Goal: Task Accomplishment & Management: Use online tool/utility

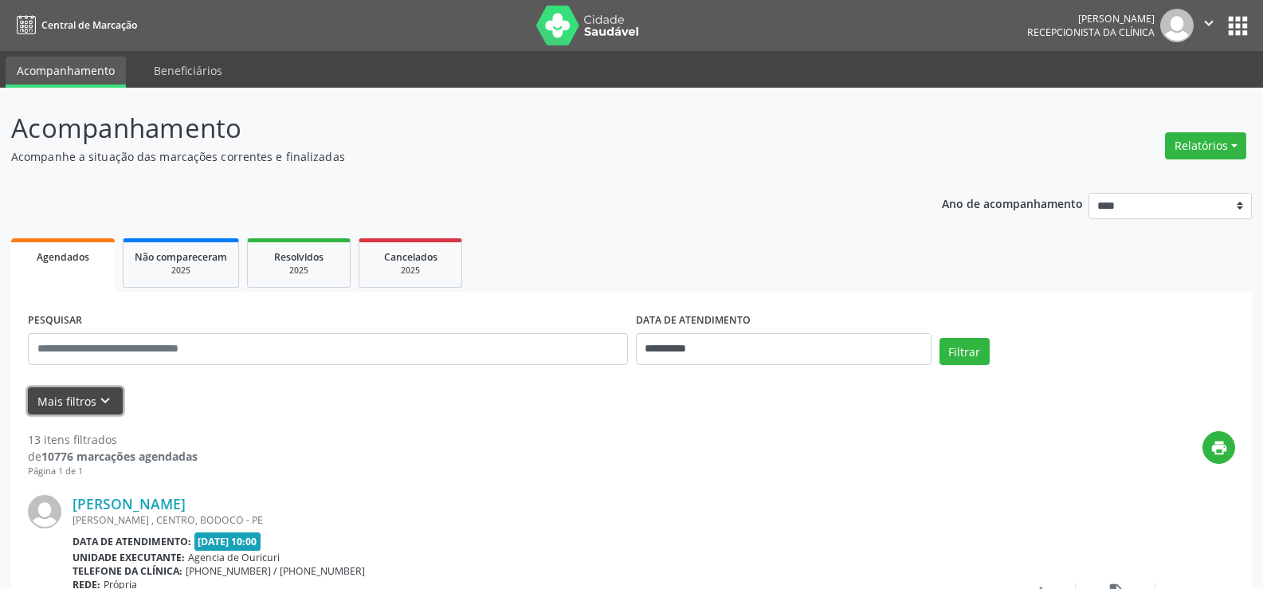
click at [78, 401] on button "Mais filtros keyboard_arrow_down" at bounding box center [75, 401] width 95 height 28
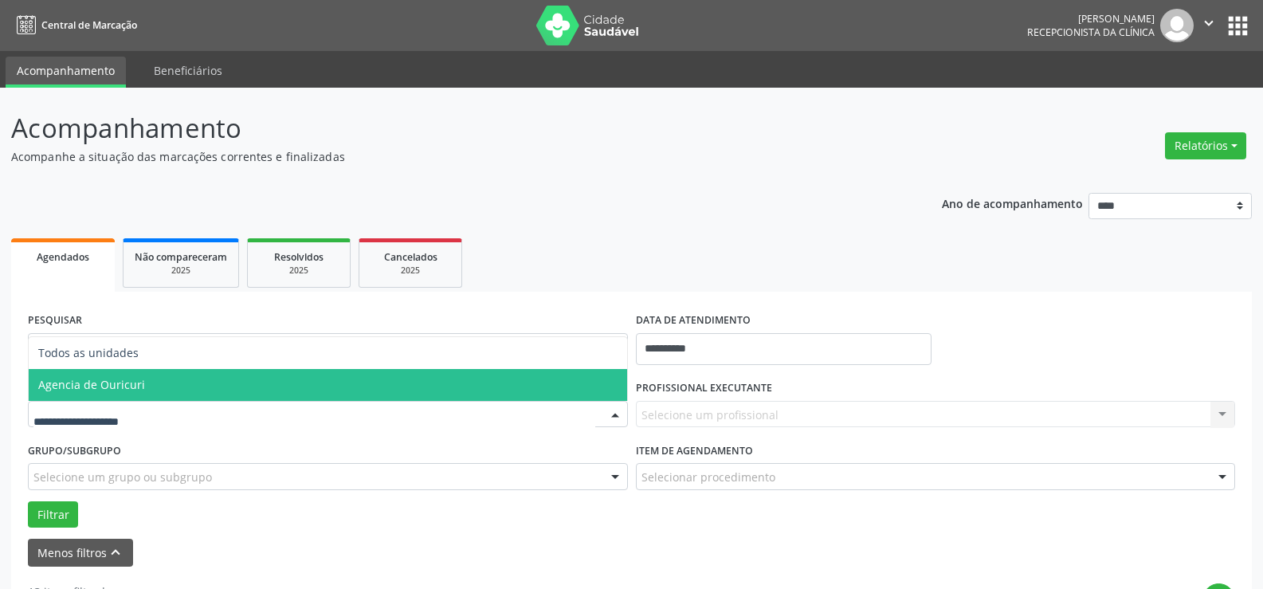
click at [116, 392] on span "Agencia de Ouricuri" at bounding box center [328, 385] width 599 height 32
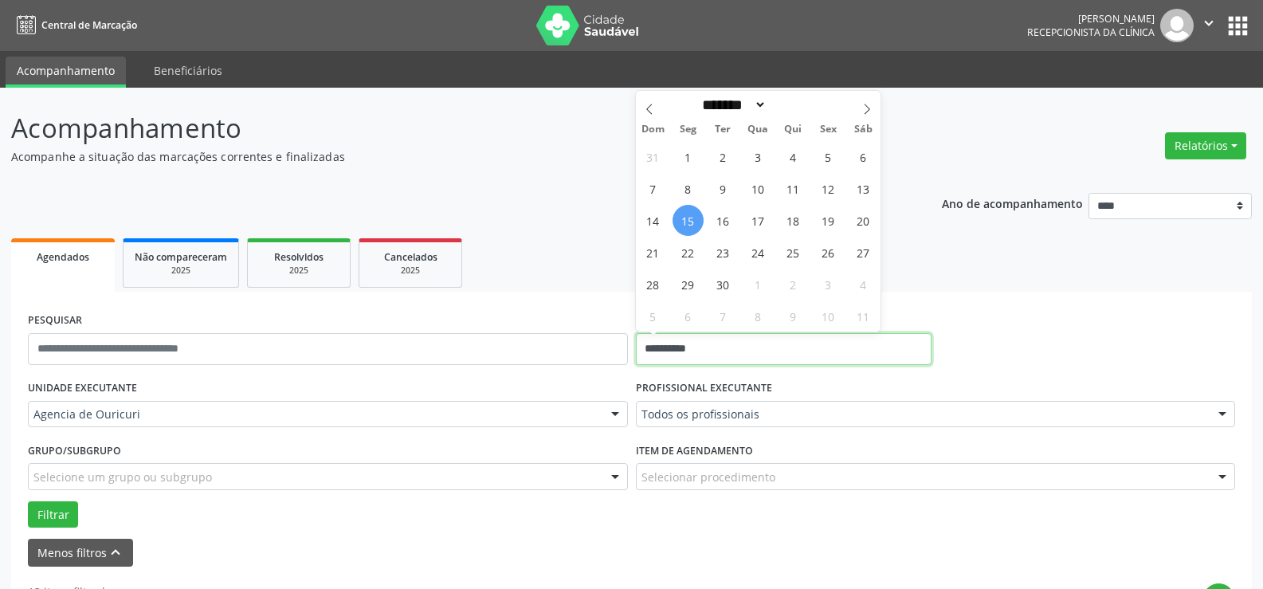
click at [819, 348] on input "**********" at bounding box center [784, 349] width 296 height 32
click at [728, 231] on span "16" at bounding box center [723, 220] width 31 height 31
type input "**********"
click at [728, 231] on span "16" at bounding box center [723, 220] width 31 height 31
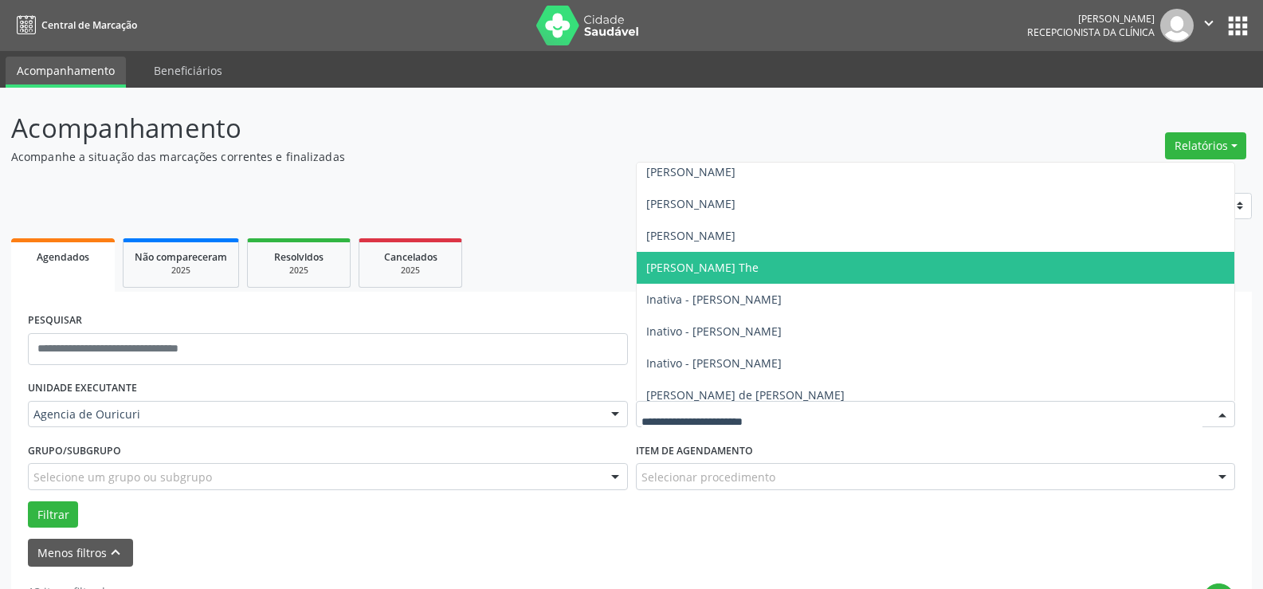
scroll to position [96, 0]
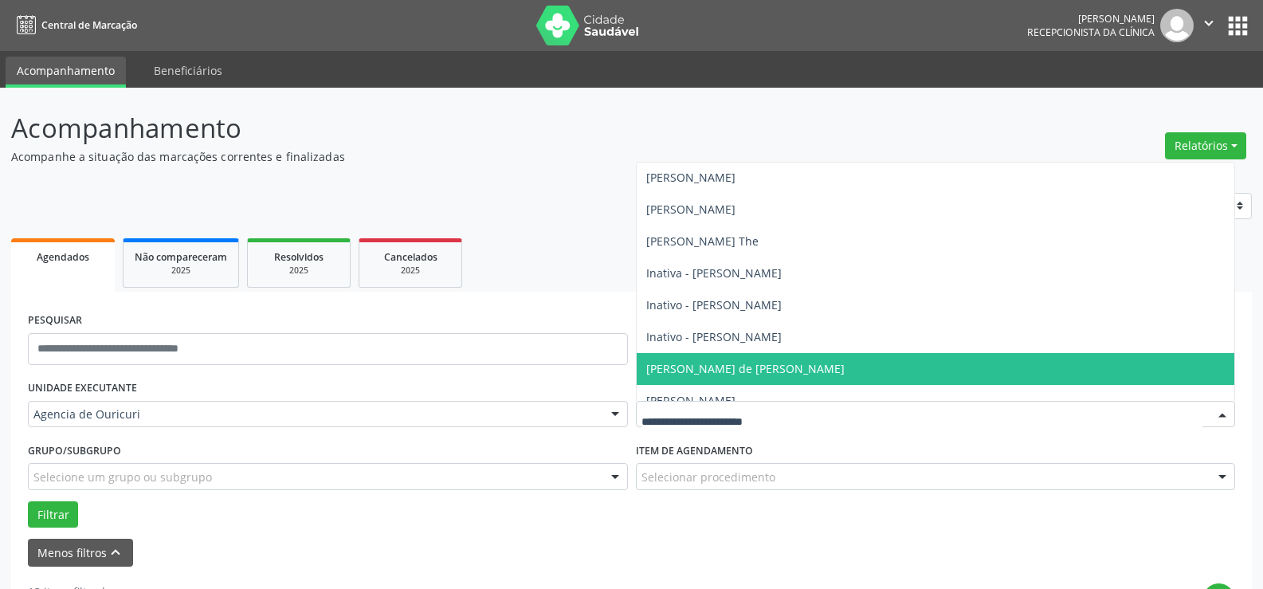
click at [660, 353] on span "[PERSON_NAME] de [PERSON_NAME]" at bounding box center [936, 369] width 599 height 32
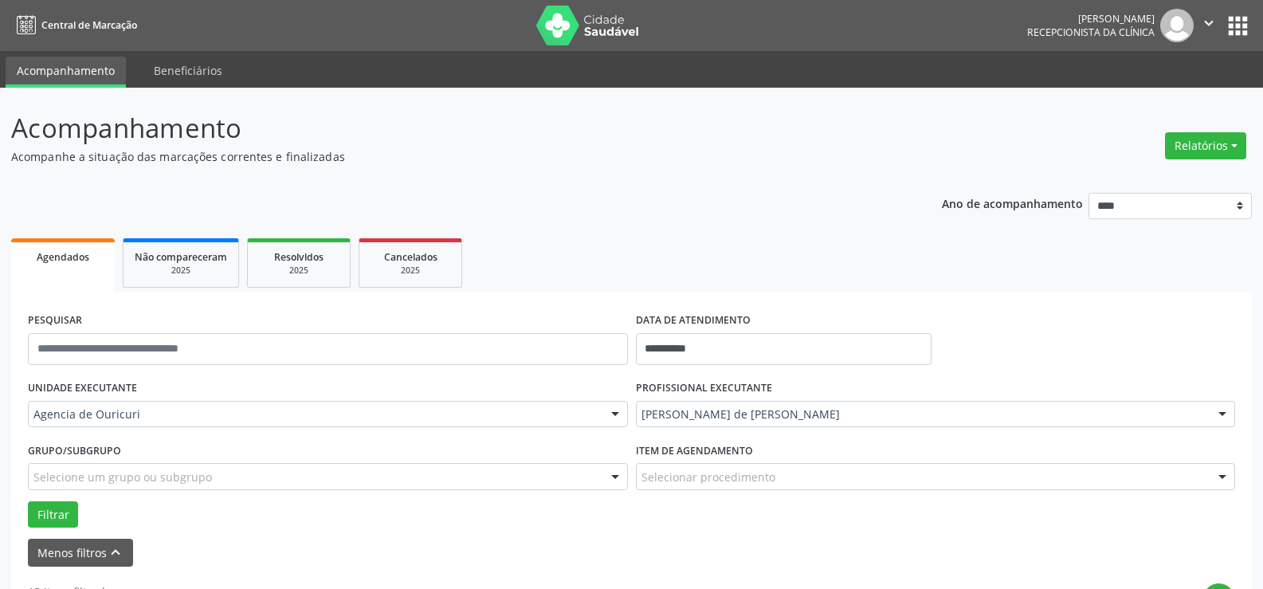
click at [719, 486] on div "Selecionar procedimento" at bounding box center [936, 476] width 600 height 27
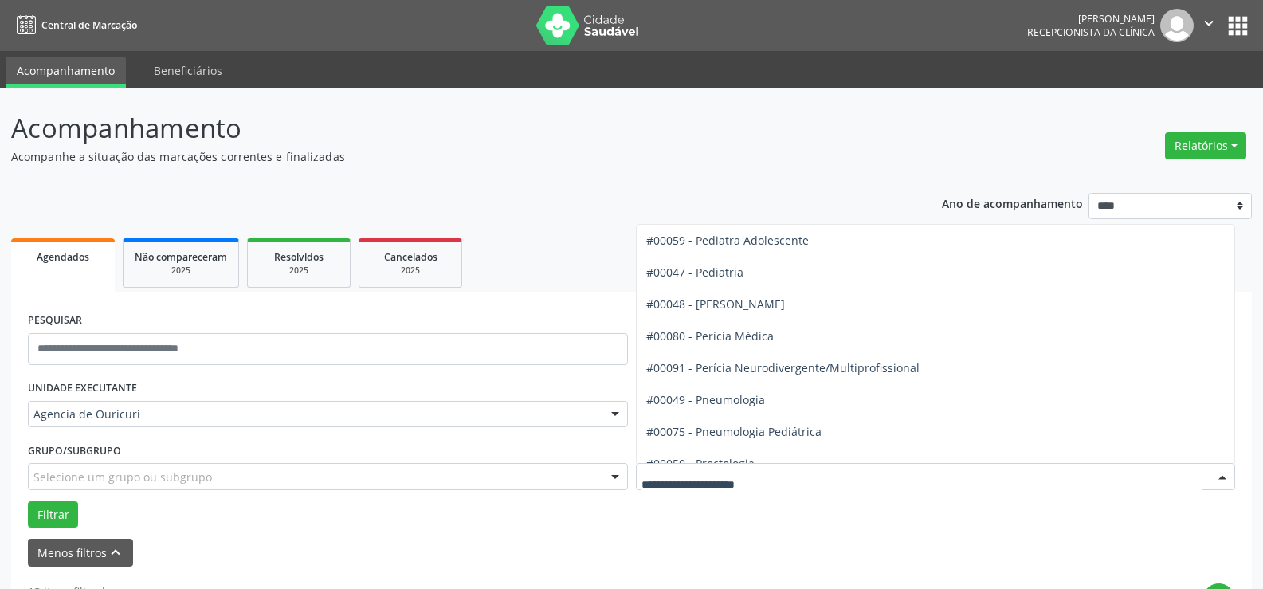
scroll to position [2551, 0]
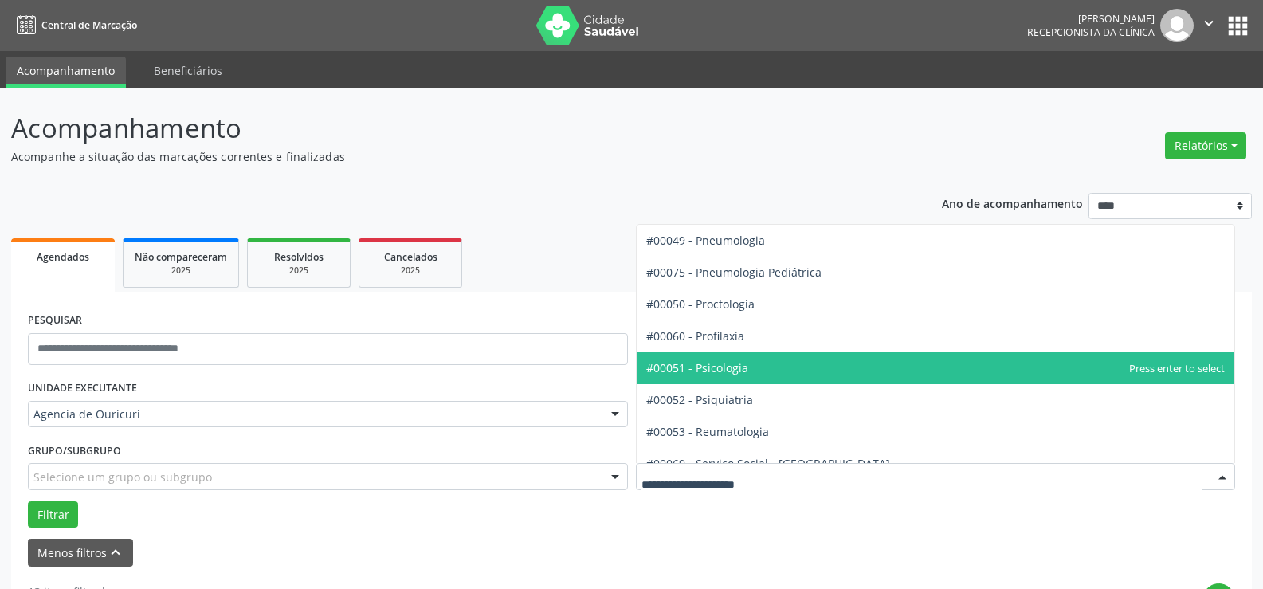
click at [764, 375] on span "#00051 - Psicologia" at bounding box center [936, 368] width 599 height 32
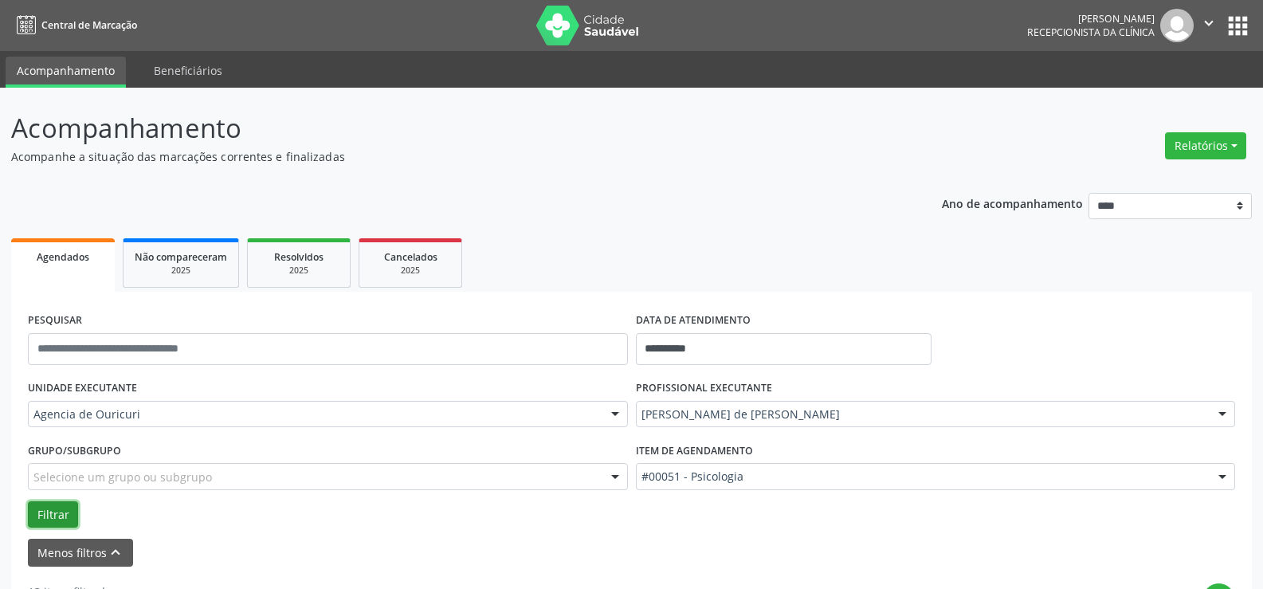
click at [56, 516] on button "Filtrar" at bounding box center [53, 514] width 50 height 27
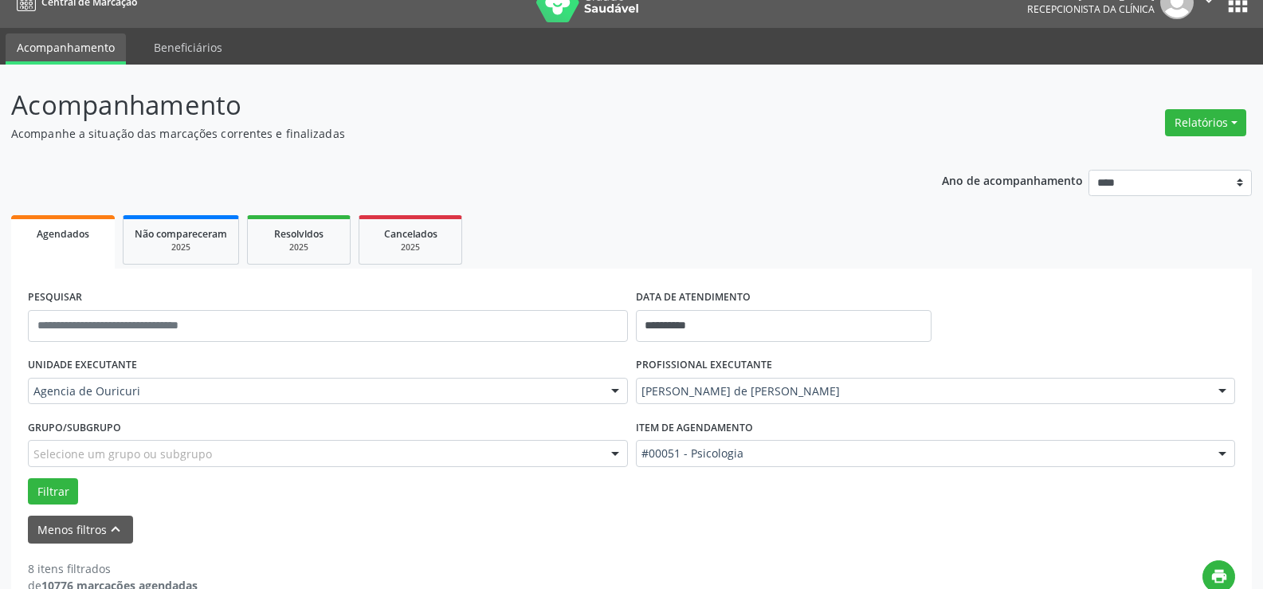
scroll to position [0, 0]
